Goal: Task Accomplishment & Management: Use online tool/utility

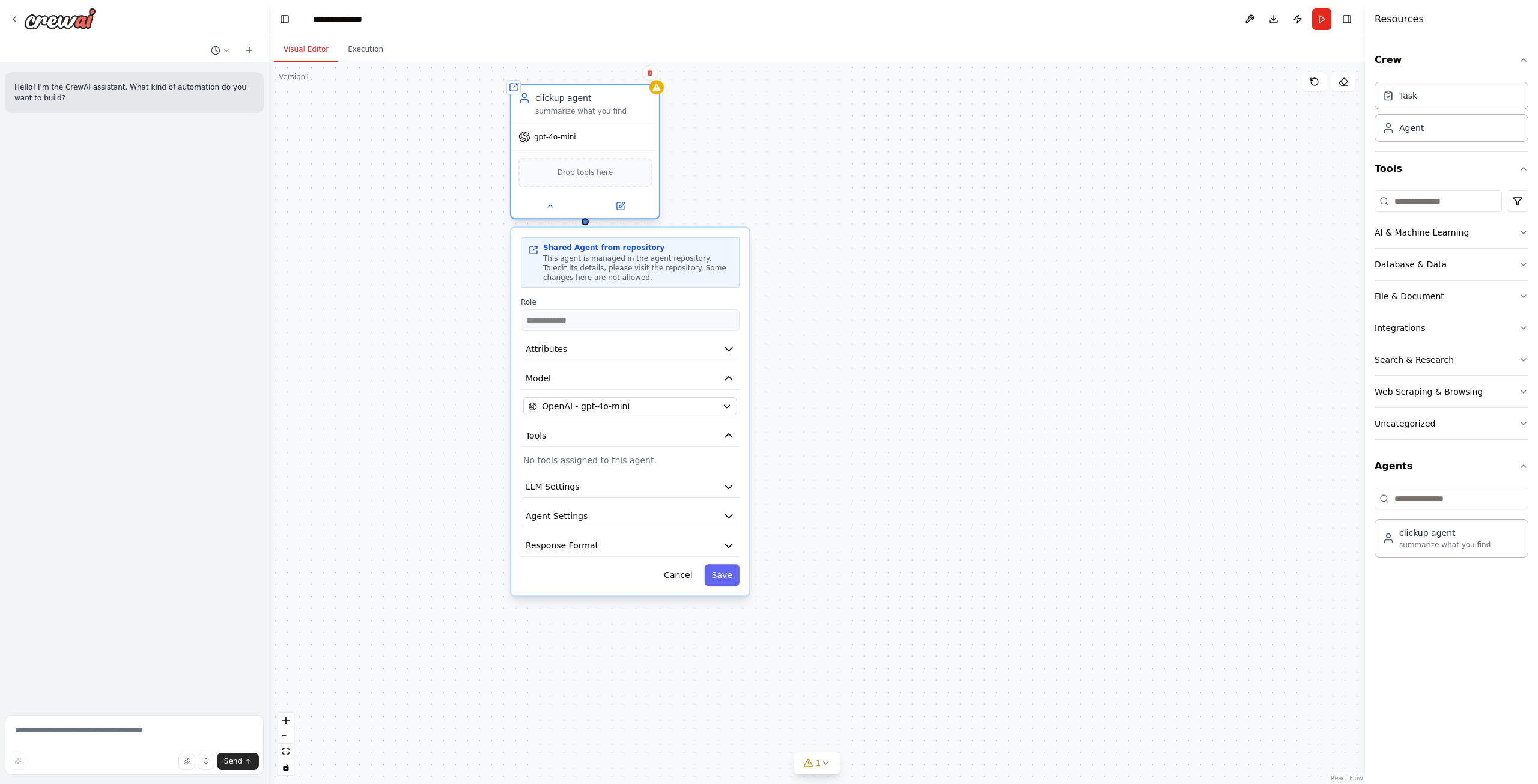
drag, startPoint x: 680, startPoint y: 176, endPoint x: 627, endPoint y: 118, distance: 78.6
click at [627, 118] on div "clickup agent summarize what you find" at bounding box center [585, 104] width 148 height 38
click at [618, 205] on icon at bounding box center [620, 206] width 7 height 7
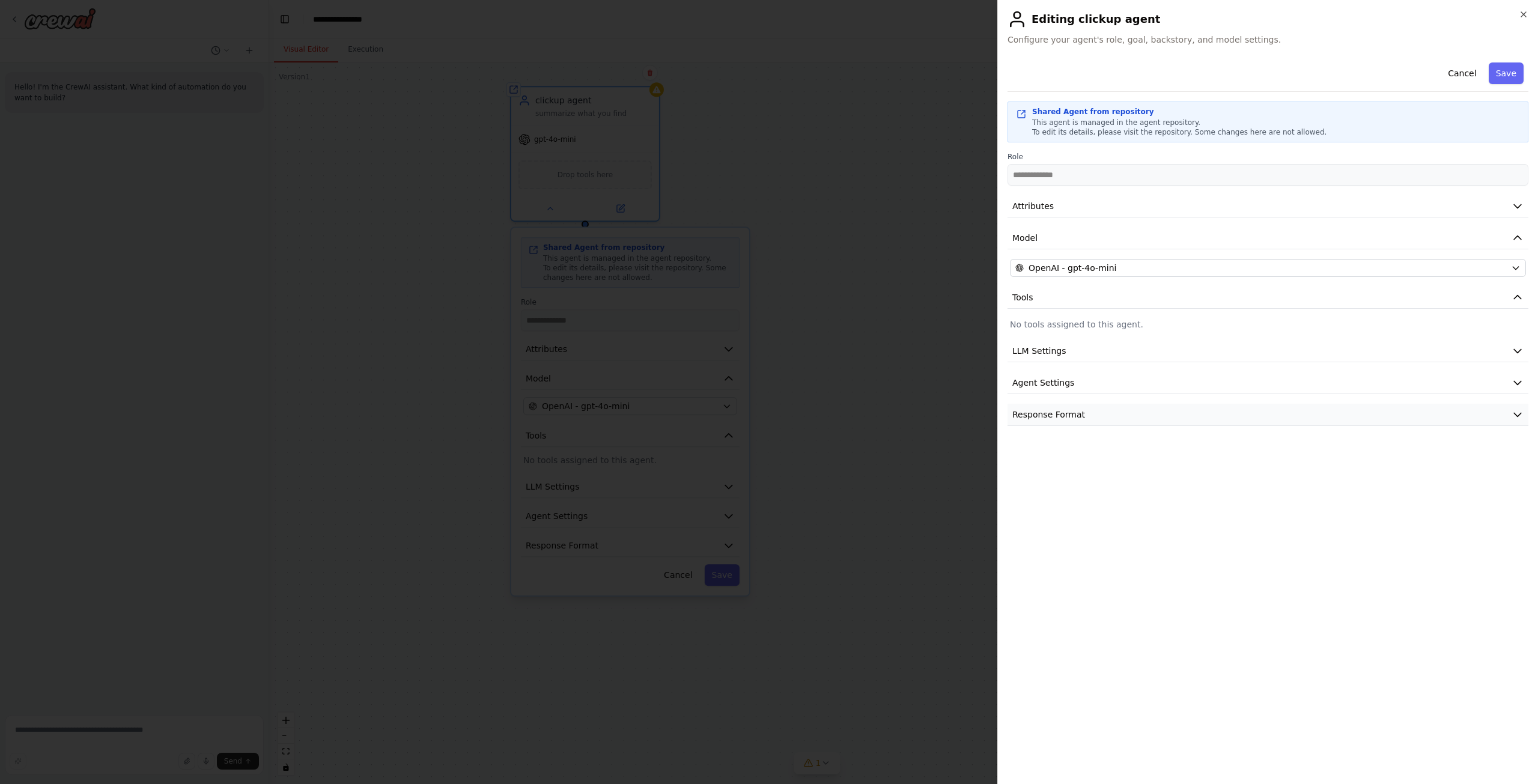
click at [1270, 412] on button "Response Format" at bounding box center [1268, 414] width 521 height 22
click at [1261, 377] on button "Agent Settings" at bounding box center [1268, 382] width 521 height 22
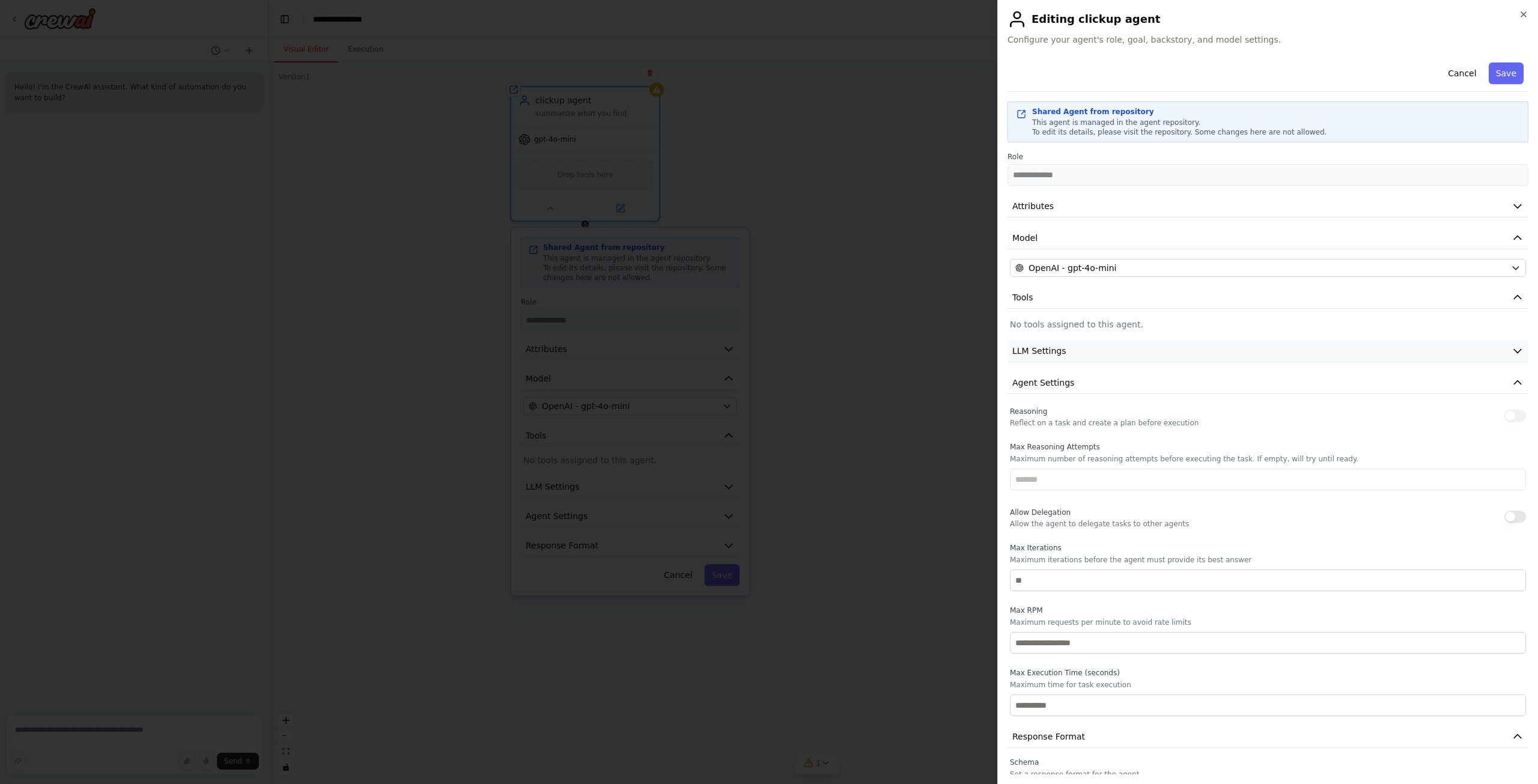
click at [1255, 350] on button "LLM Settings" at bounding box center [1268, 350] width 521 height 22
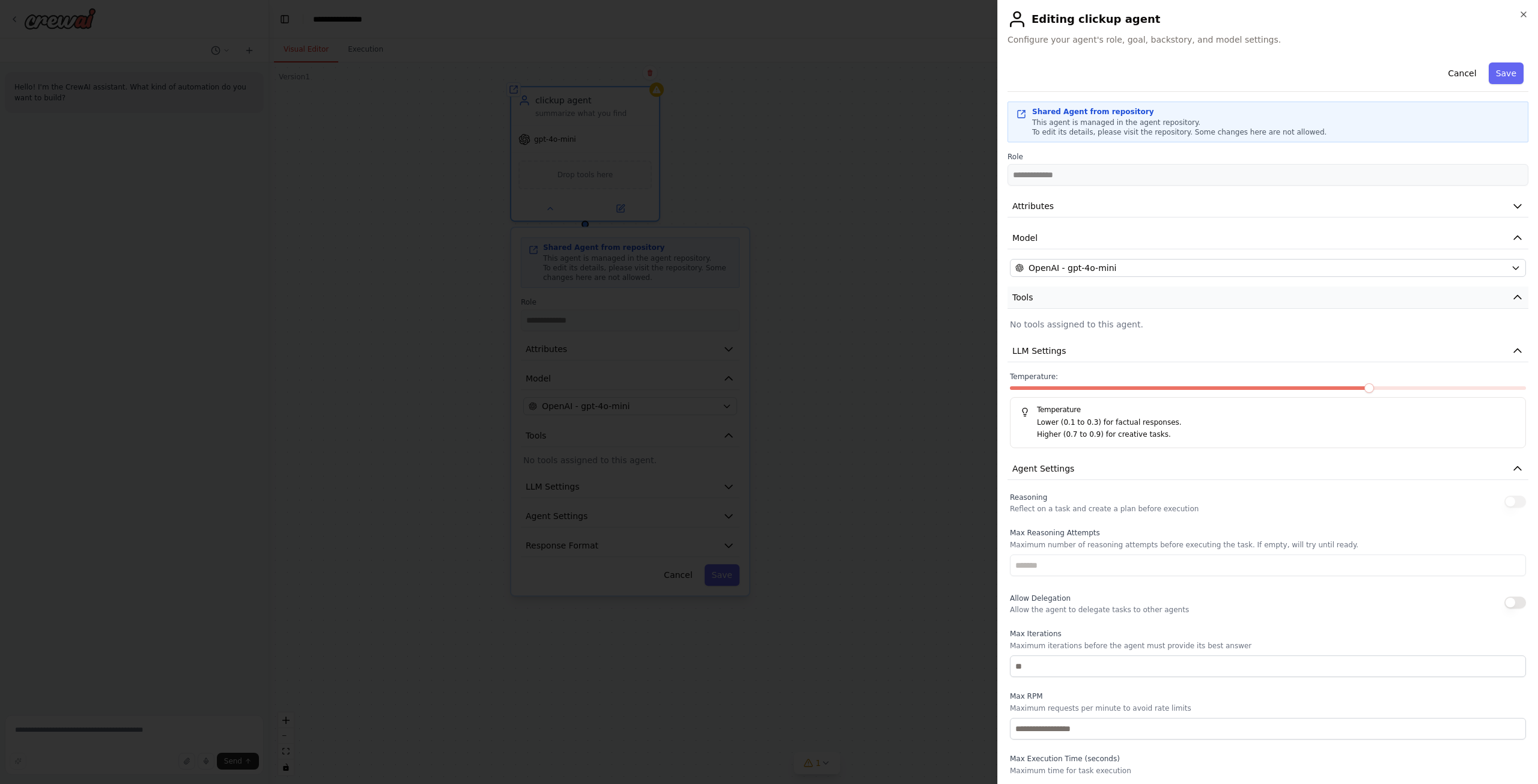
click at [1256, 301] on button "Tools" at bounding box center [1268, 297] width 521 height 22
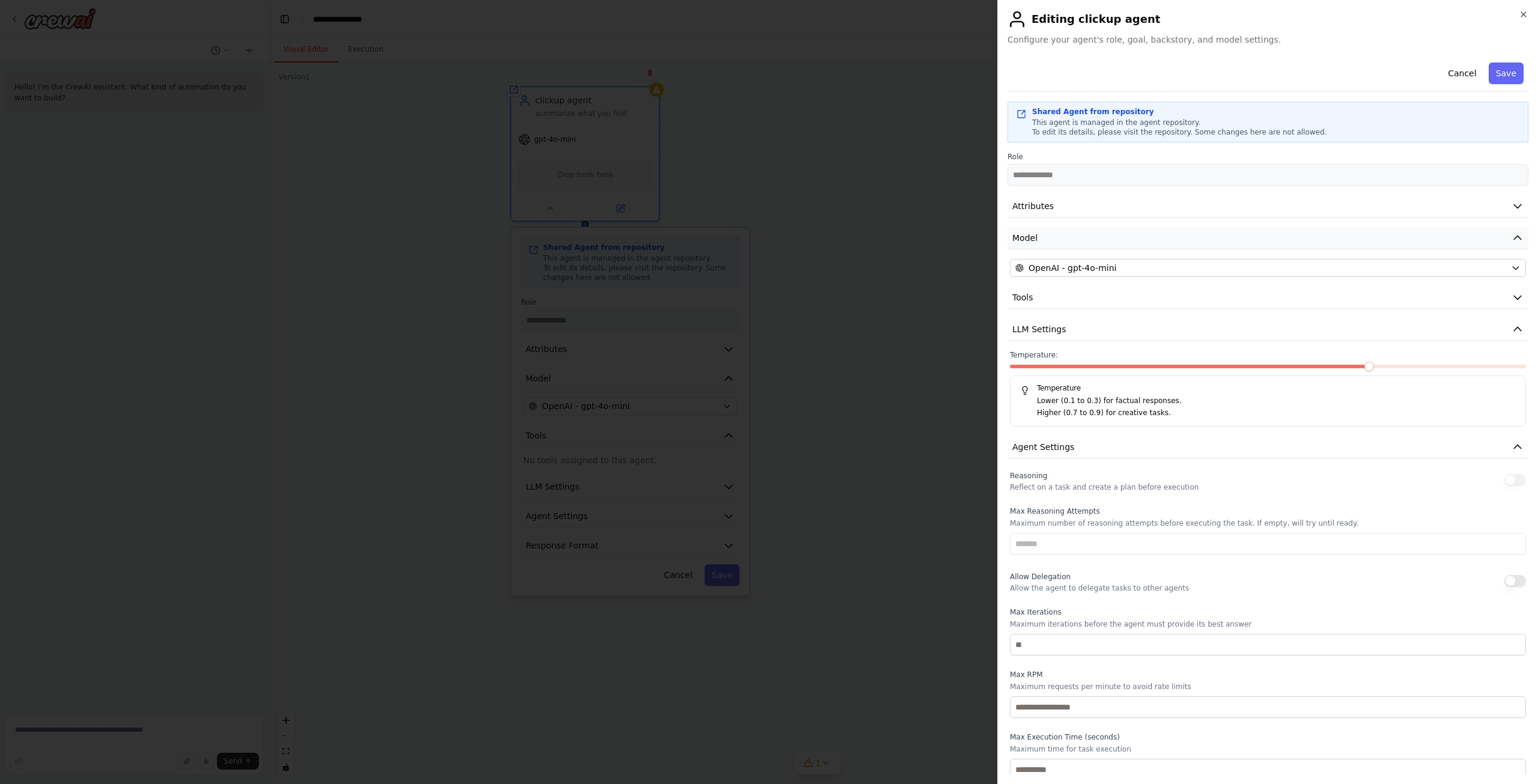
click at [1231, 236] on button "Model" at bounding box center [1268, 237] width 521 height 22
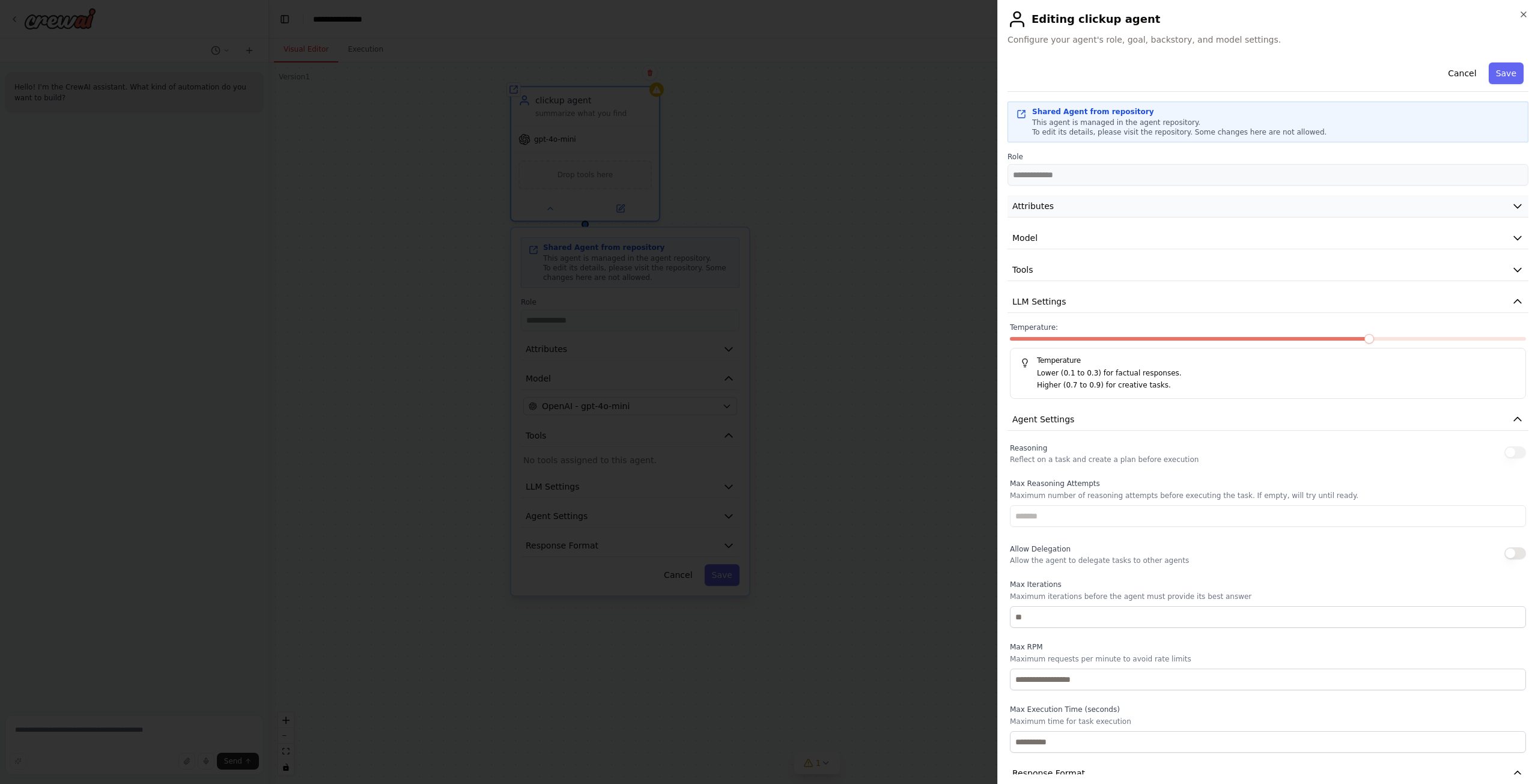
click at [1228, 205] on button "Attributes" at bounding box center [1268, 206] width 521 height 22
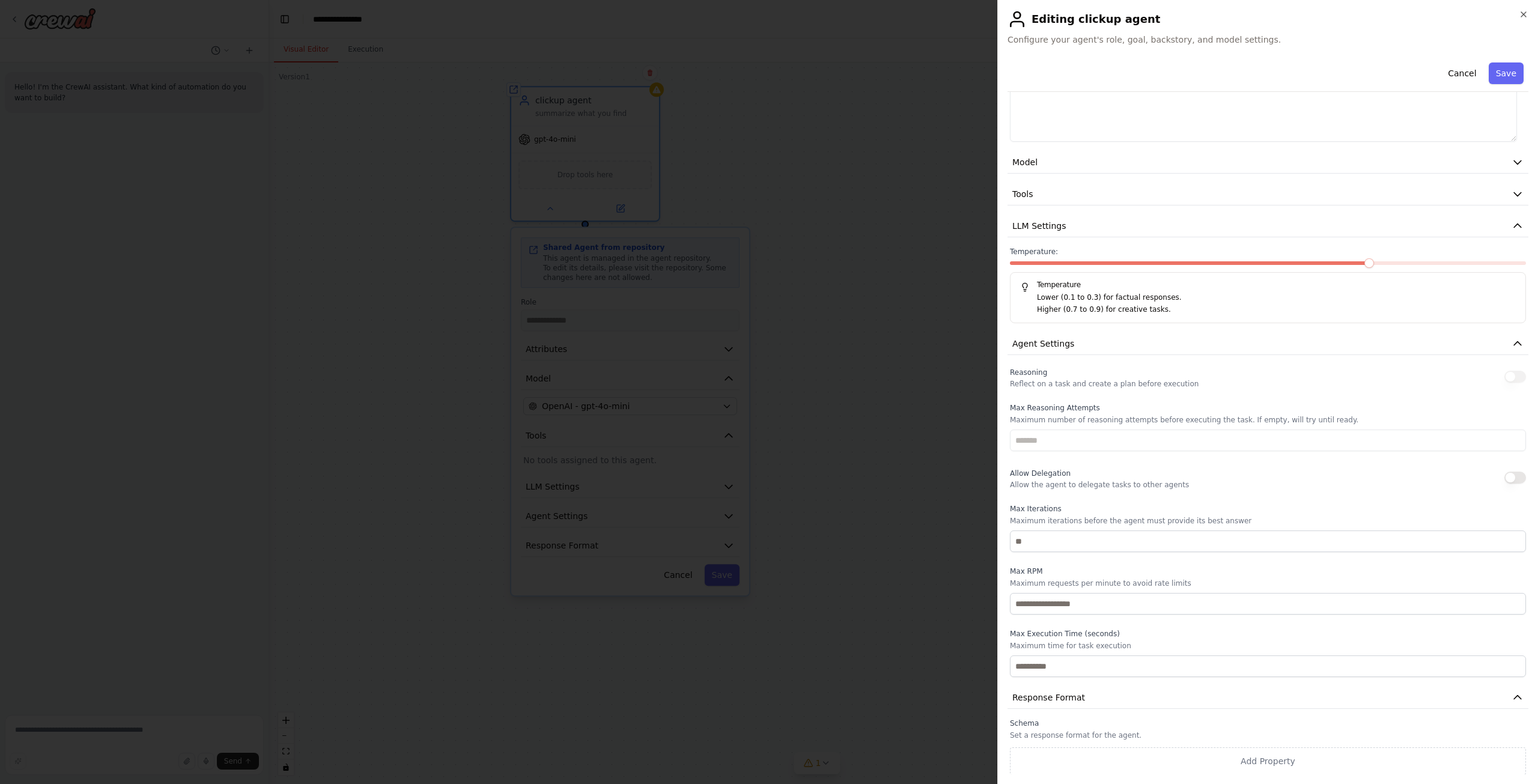
scroll to position [266, 0]
click at [1508, 477] on button "button" at bounding box center [1515, 477] width 21 height 12
type button "on"
